Goal: Task Accomplishment & Management: Manage account settings

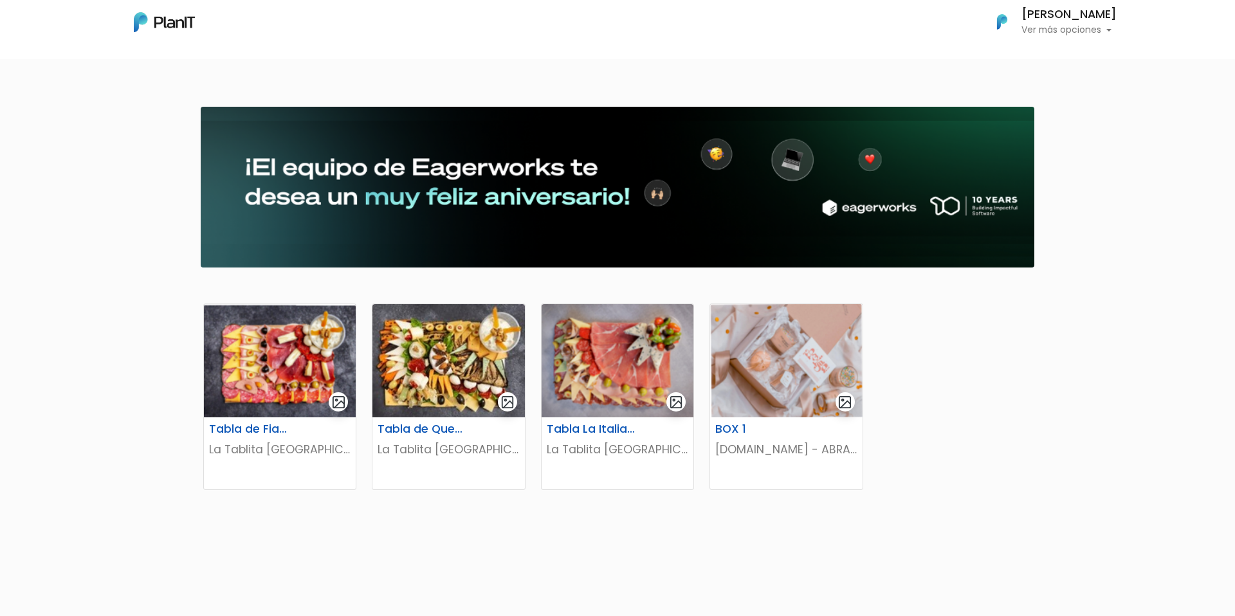
click at [1094, 32] on p "Ver más opciones" at bounding box center [1068, 30] width 95 height 9
click at [1066, 51] on span "Mis Compras" at bounding box center [1045, 57] width 66 height 15
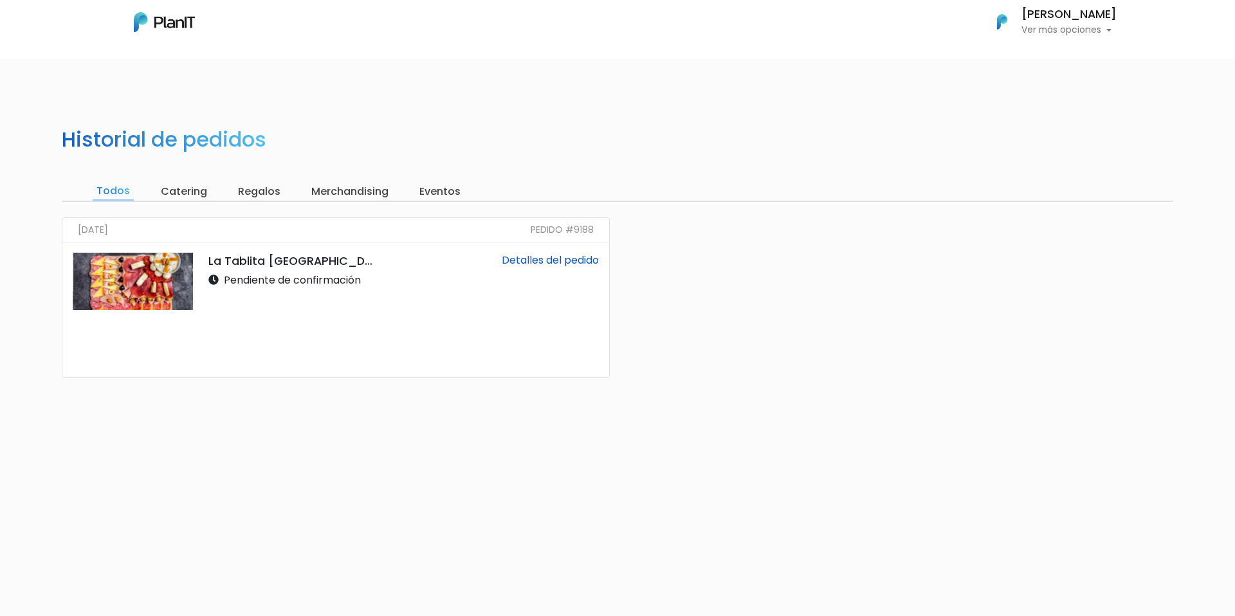
click at [161, 21] on img at bounding box center [164, 22] width 61 height 20
